Goal: Task Accomplishment & Management: Use online tool/utility

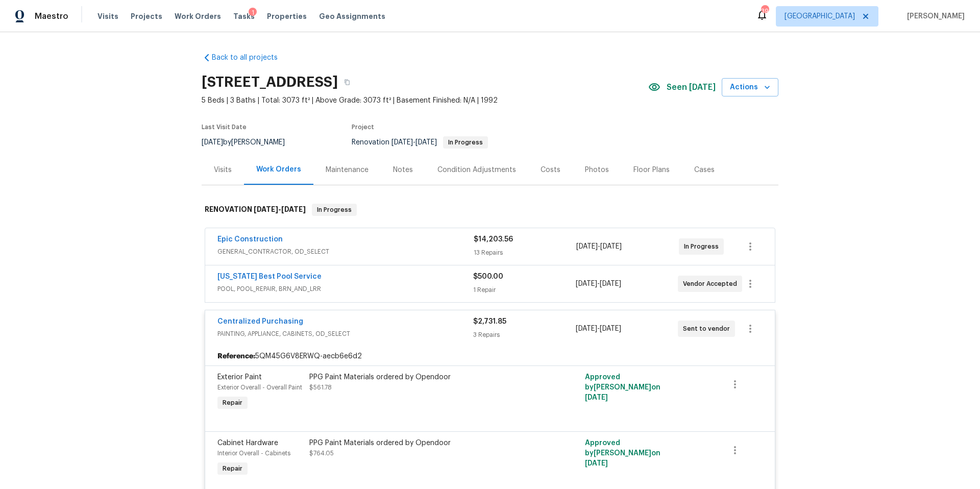
scroll to position [241, 0]
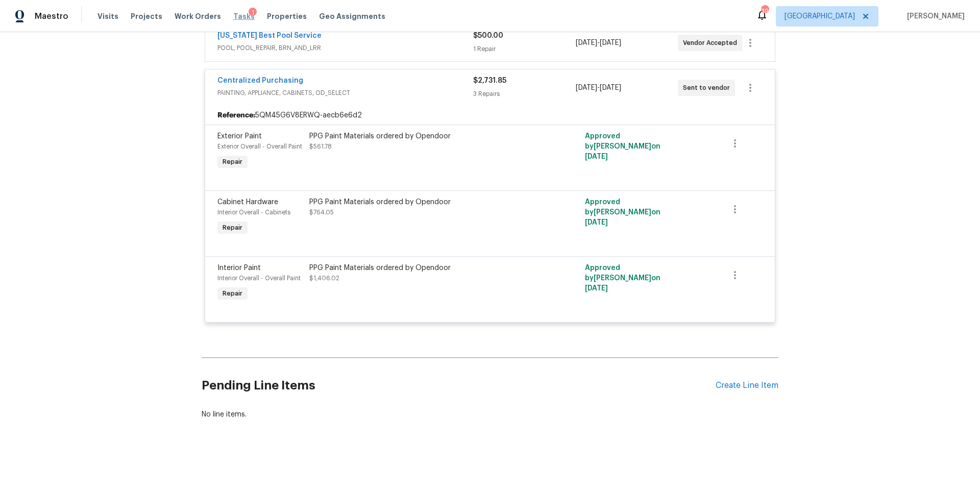
click at [233, 17] on span "Tasks" at bounding box center [243, 16] width 21 height 7
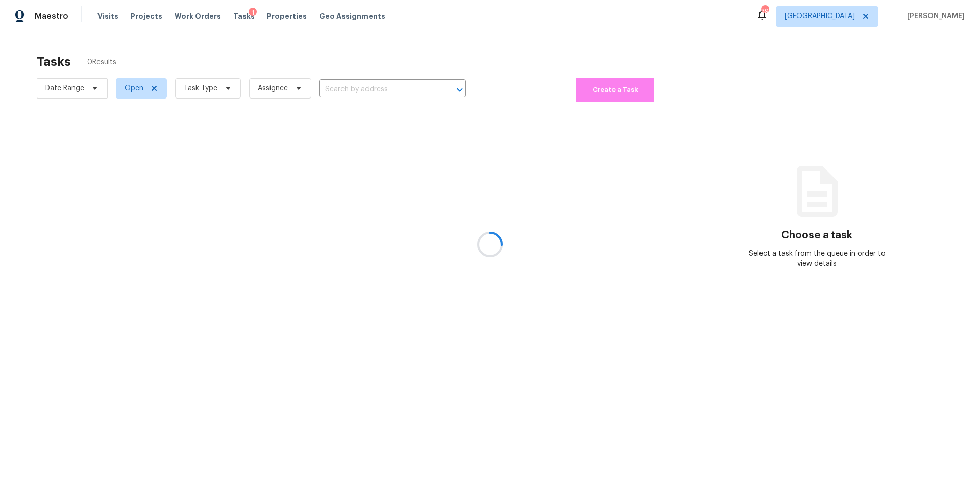
click at [226, 91] on div at bounding box center [490, 244] width 980 height 489
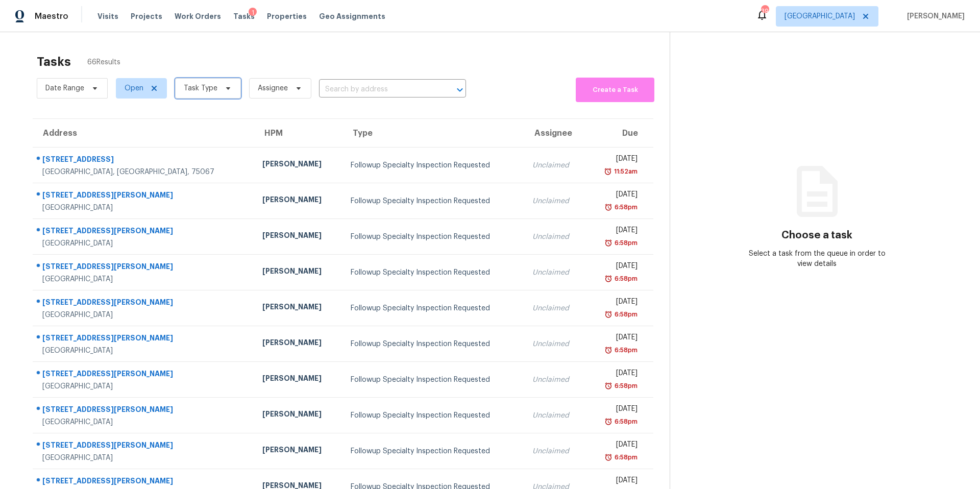
click at [227, 91] on icon at bounding box center [228, 88] width 8 height 8
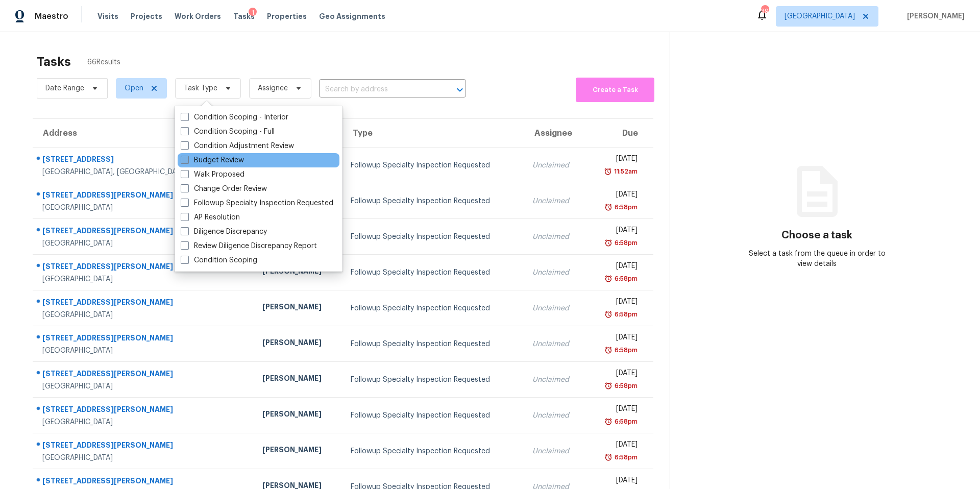
click at [235, 157] on label "Budget Review" at bounding box center [212, 160] width 63 height 10
click at [187, 157] on input "Budget Review" at bounding box center [184, 158] width 7 height 7
checkbox input "true"
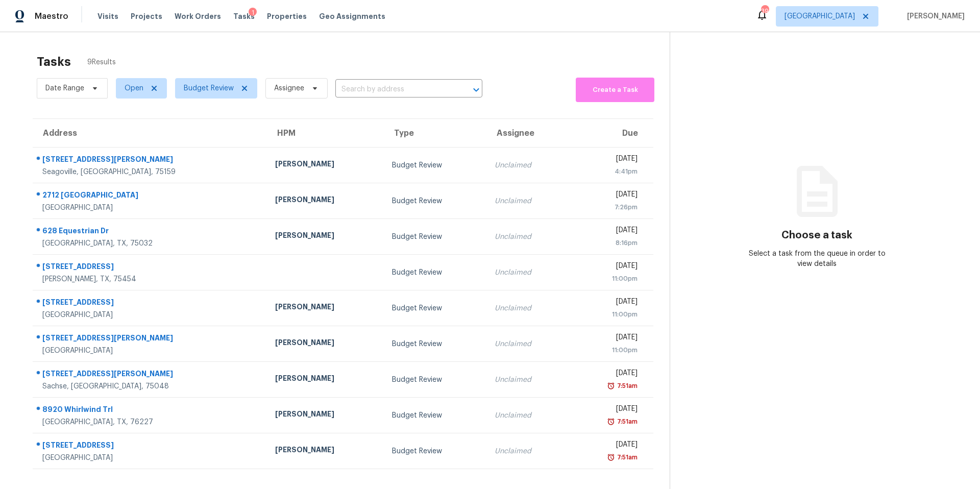
click at [231, 62] on div "Tasks 9 Results" at bounding box center [353, 62] width 633 height 27
